Goal: Contribute content: Add original content to the website for others to see

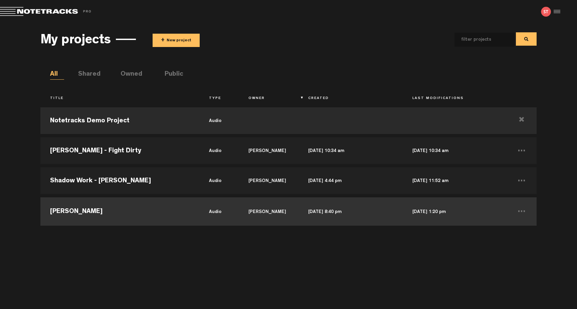
click at [114, 204] on td "[PERSON_NAME]" at bounding box center [119, 211] width 159 height 30
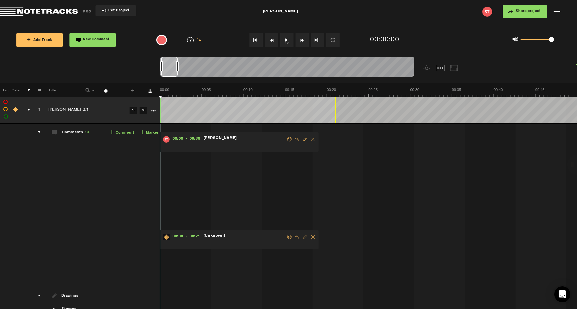
click at [30, 110] on div "comments, stamps & drawings" at bounding box center [26, 110] width 10 height 7
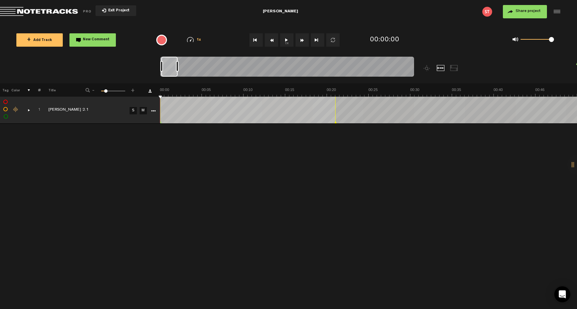
click at [113, 201] on div "+ New drawing Tag Color # Title - 1 100 16 + 1 [PERSON_NAME] 2.1 S M Export to …" at bounding box center [288, 196] width 577 height 226
click at [49, 40] on span "+ Add Track" at bounding box center [39, 41] width 25 height 4
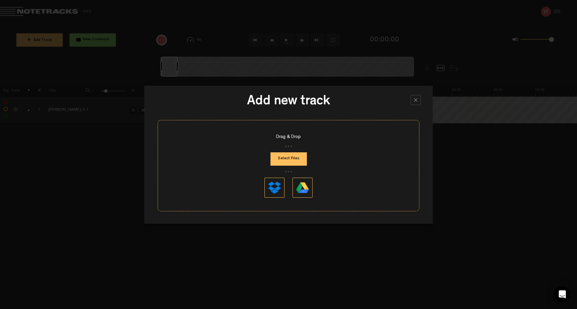
click at [295, 157] on button "Select Files" at bounding box center [288, 159] width 36 height 13
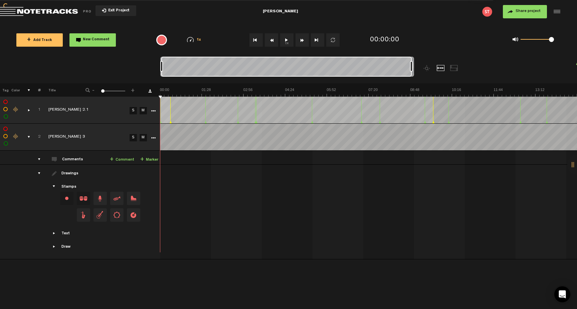
drag, startPoint x: 176, startPoint y: 67, endPoint x: 447, endPoint y: 96, distance: 272.5
click at [447, 23] on div "Loading... 100% + Add Track New Comment 1x 0.25x 0.5x 0.75x 1x 1.25x 1.5x 1.75x…" at bounding box center [288, 23] width 577 height 0
click at [288, 42] on button "1x" at bounding box center [286, 39] width 13 height 13
